Goal: Find specific page/section: Find specific page/section

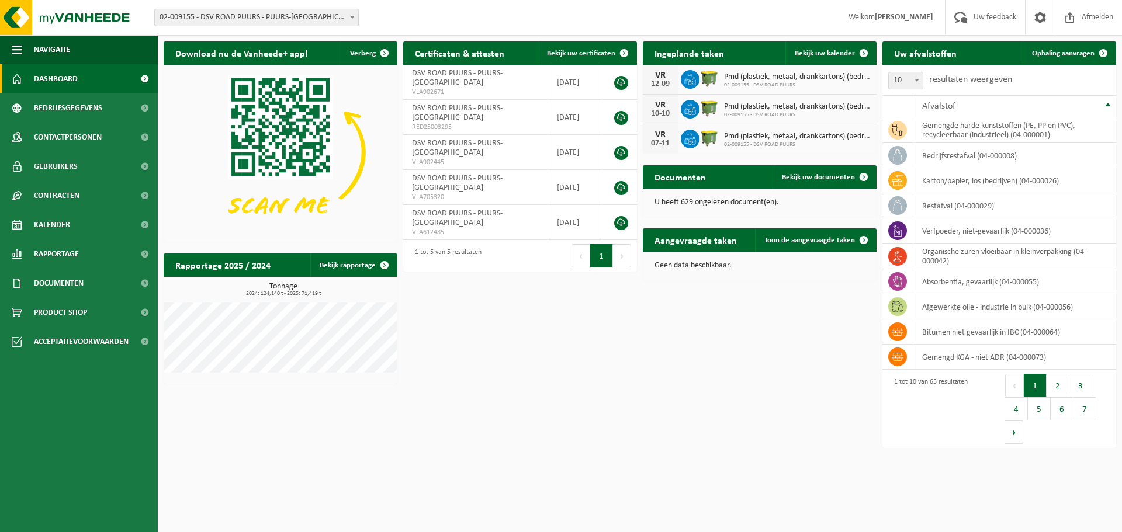
drag, startPoint x: 54, startPoint y: 79, endPoint x: 509, endPoint y: 110, distance: 455.7
click at [56, 78] on span "Dashboard" at bounding box center [56, 78] width 44 height 29
click at [42, 252] on span "Rapportage" at bounding box center [56, 254] width 45 height 29
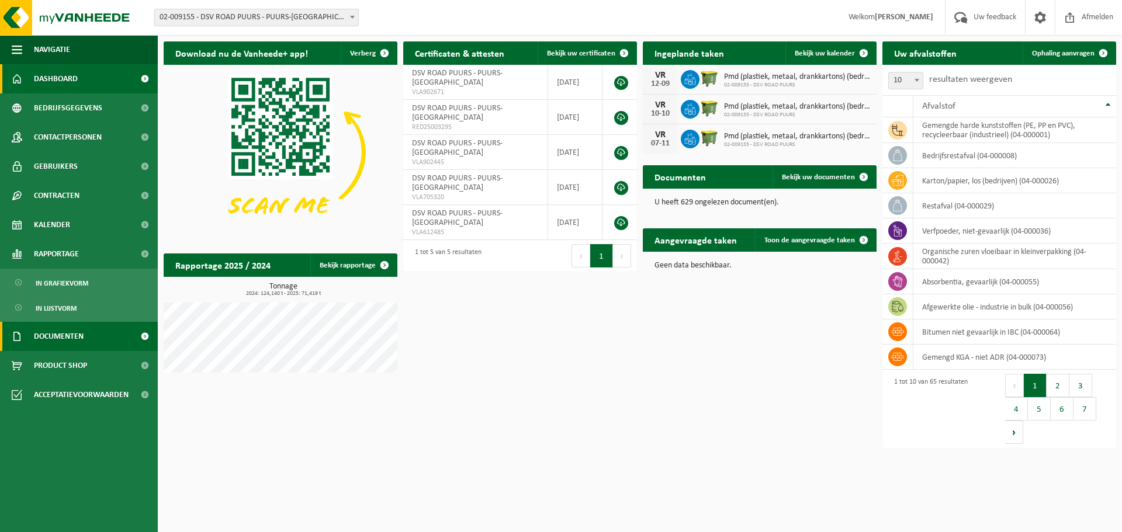
click at [43, 334] on span "Documenten" at bounding box center [59, 336] width 50 height 29
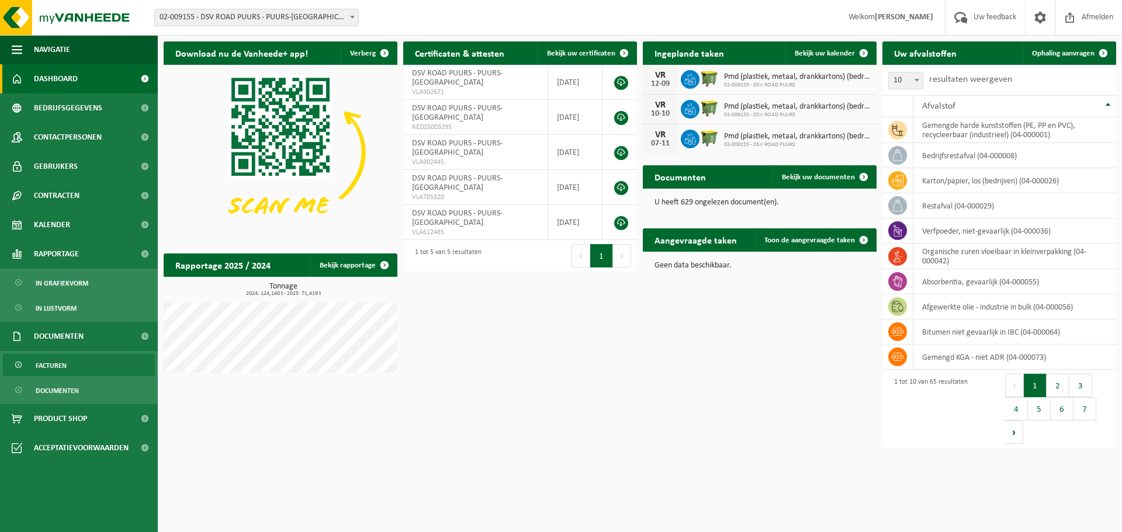
click at [59, 366] on span "Facturen" at bounding box center [51, 366] width 31 height 22
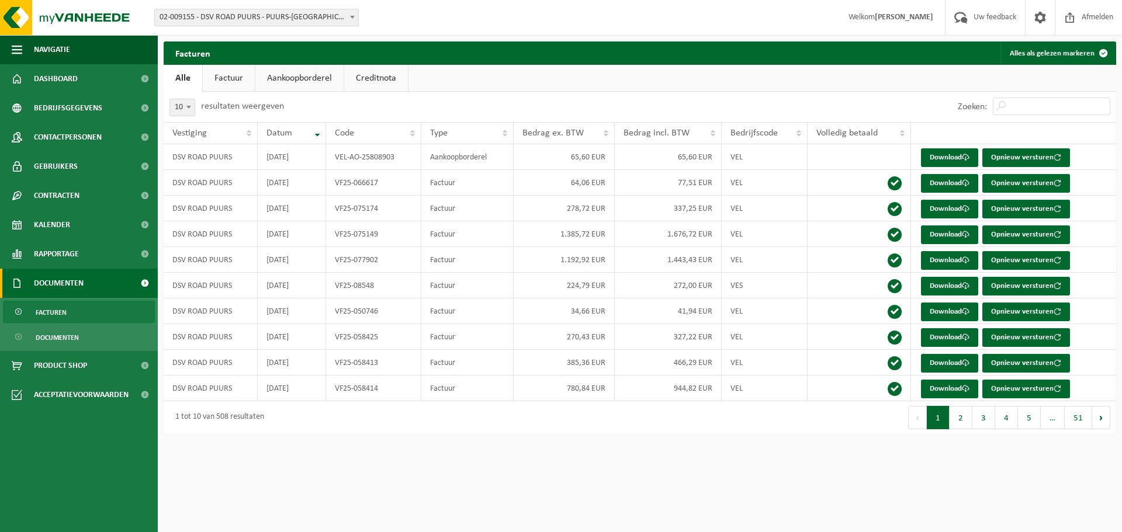
click at [234, 15] on span "02-009155 - DSV ROAD PUURS - PUURS-[GEOGRAPHIC_DATA]" at bounding box center [256, 17] width 203 height 16
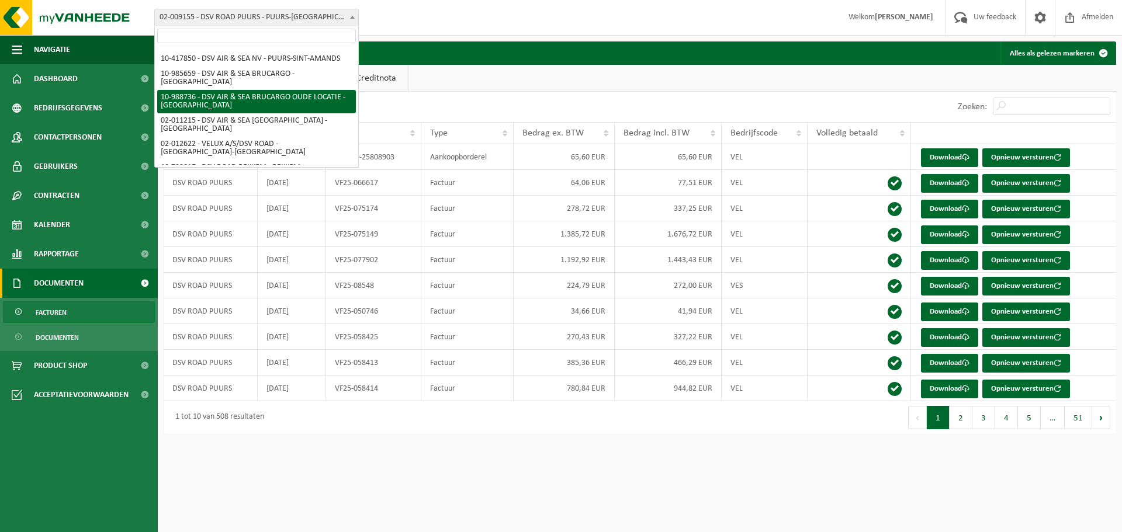
scroll to position [29, 0]
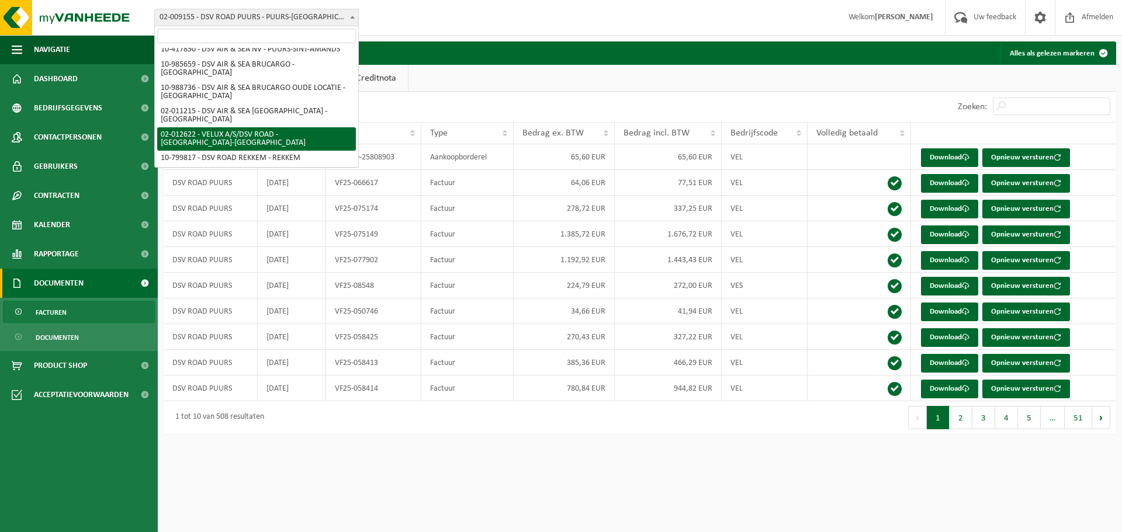
select select "33404"
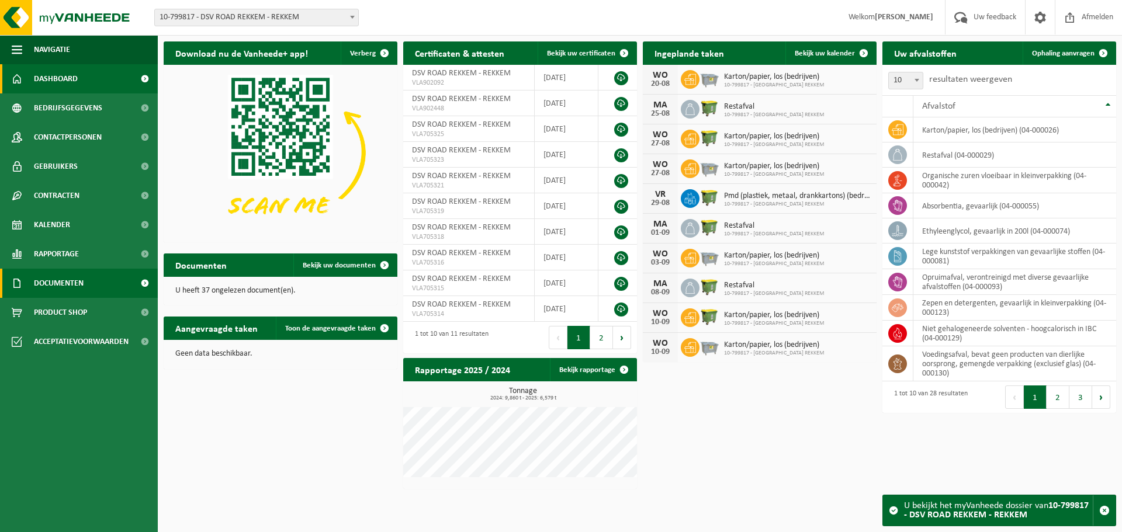
click at [48, 285] on span "Documenten" at bounding box center [59, 283] width 50 height 29
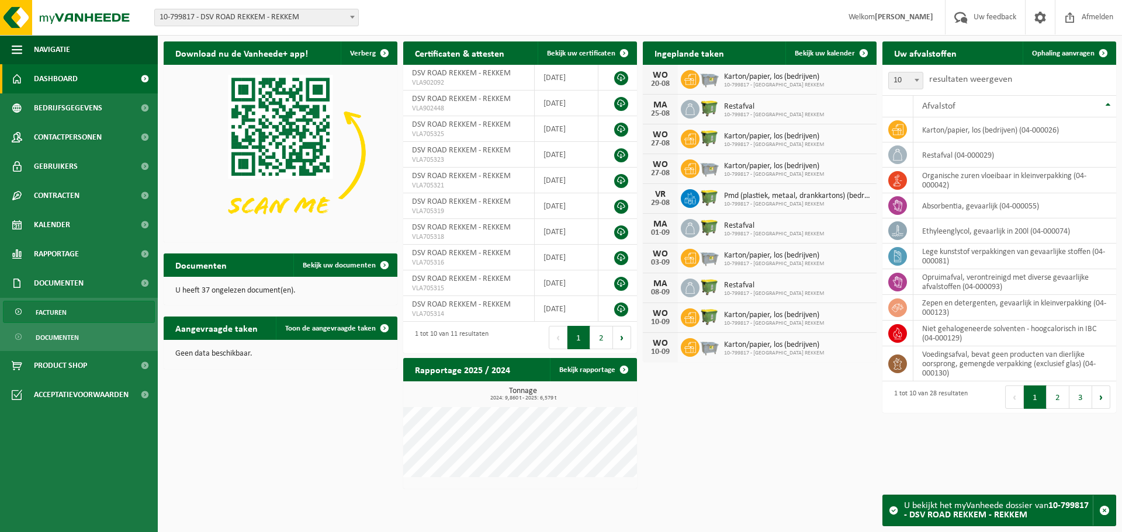
click at [46, 305] on span "Facturen" at bounding box center [51, 313] width 31 height 22
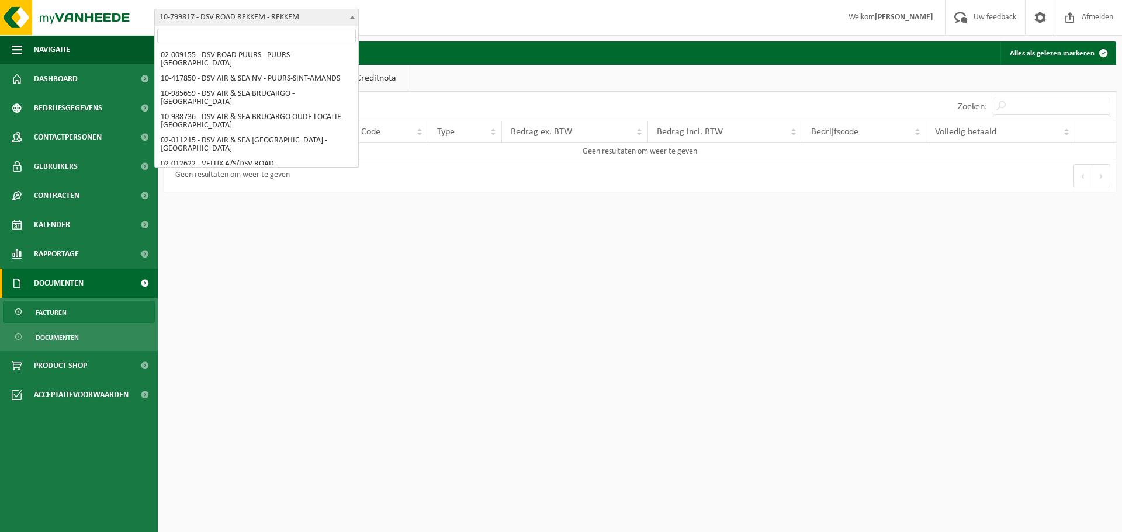
click at [287, 19] on span "10-799817 - DSV ROAD REKKEM - REKKEM" at bounding box center [256, 17] width 203 height 16
click at [268, 230] on html "Vestiging: 02-009155 - DSV ROAD PUURS - PUURS-SINT-AMANDS 10-417850 - DSV AIR &…" at bounding box center [561, 266] width 1122 height 532
click at [208, 237] on html "Vestiging: 02-009155 - DSV ROAD PUURS - PUURS-SINT-AMANDS 10-417850 - DSV AIR &…" at bounding box center [561, 266] width 1122 height 532
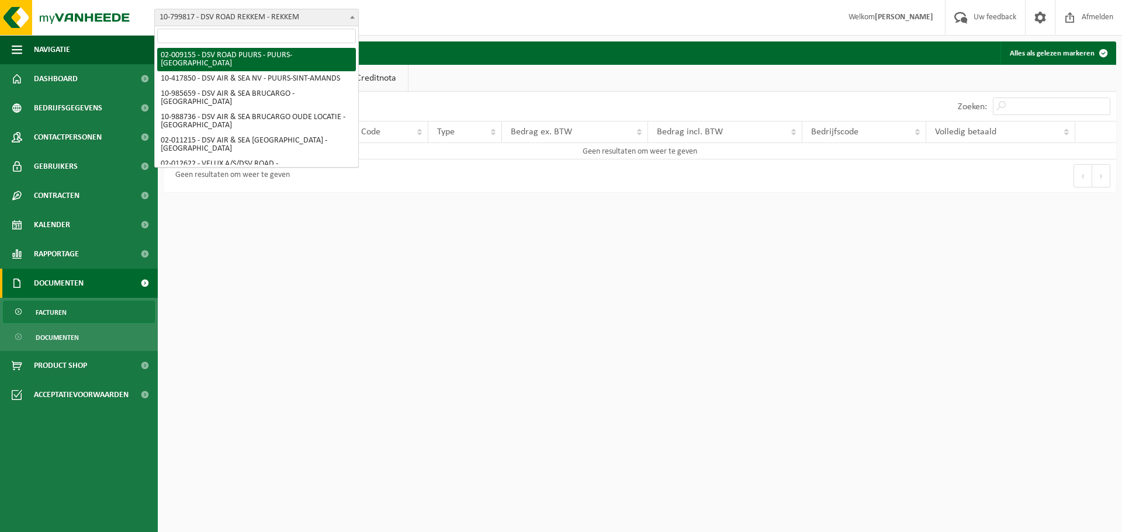
select select "10064"
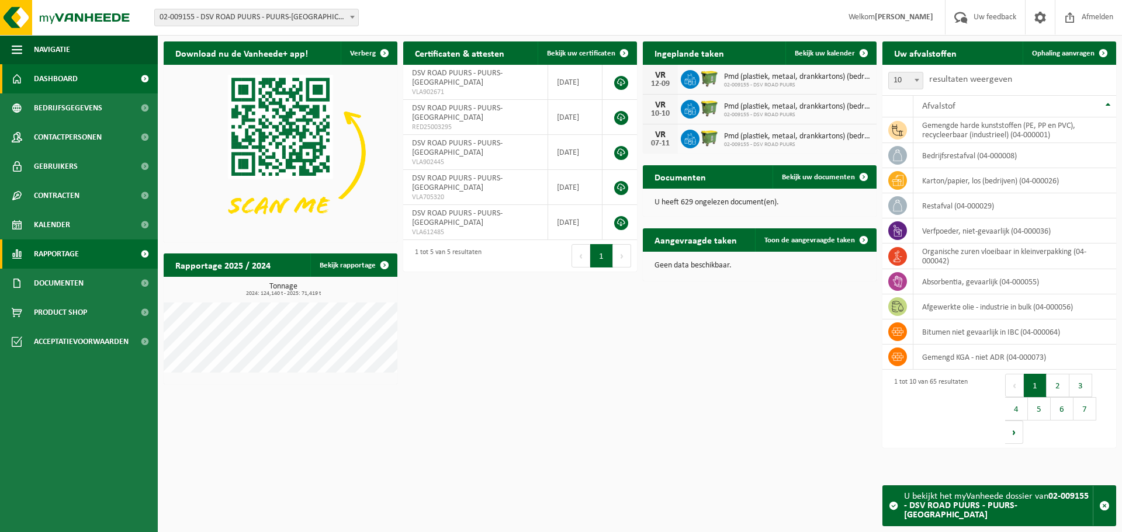
click at [60, 259] on span "Rapportage" at bounding box center [56, 254] width 45 height 29
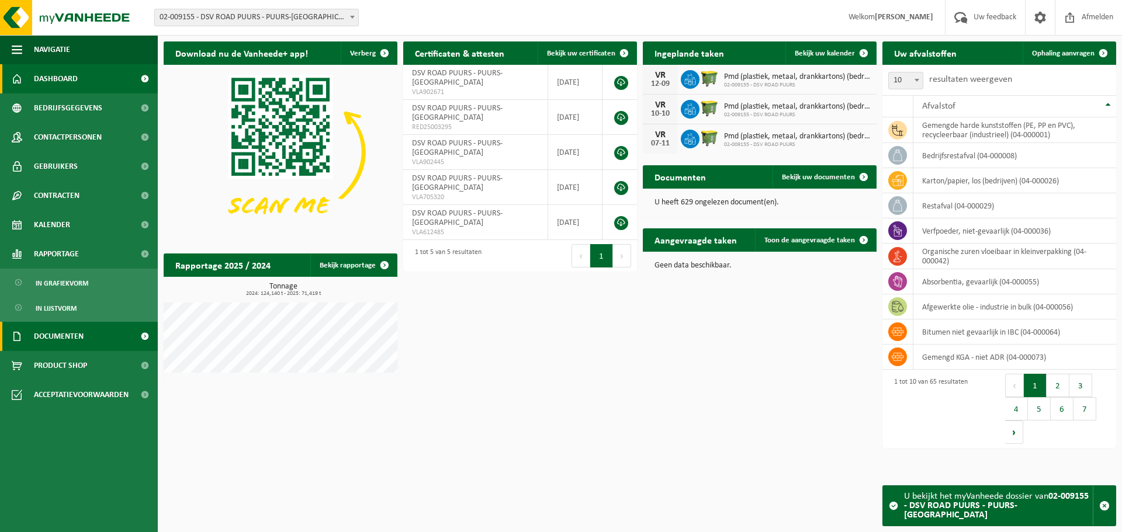
click at [52, 332] on span "Documenten" at bounding box center [59, 336] width 50 height 29
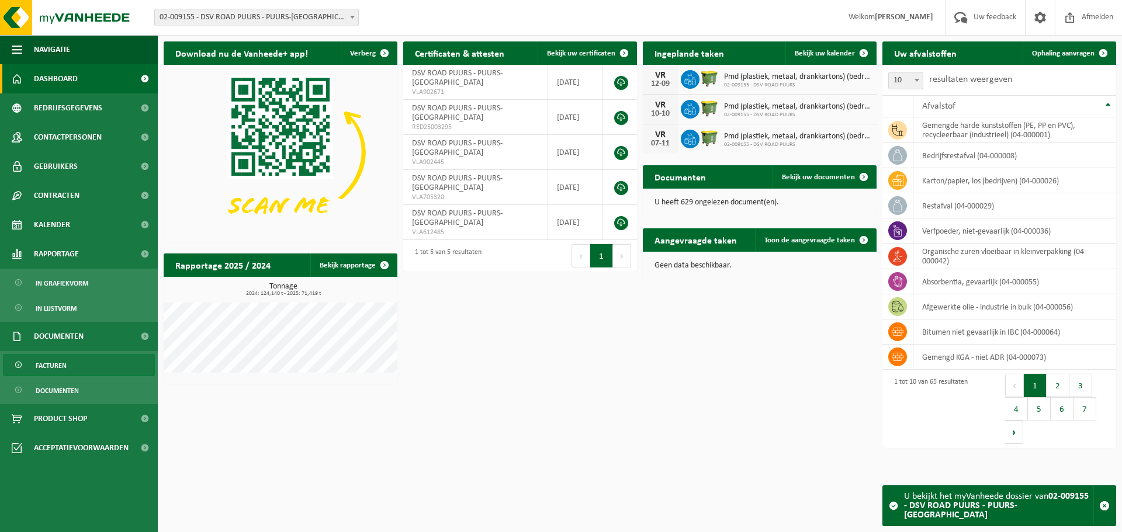
click at [51, 365] on span "Facturen" at bounding box center [51, 366] width 31 height 22
